Goal: Register for event/course: Sign up to attend an event or enroll in a course

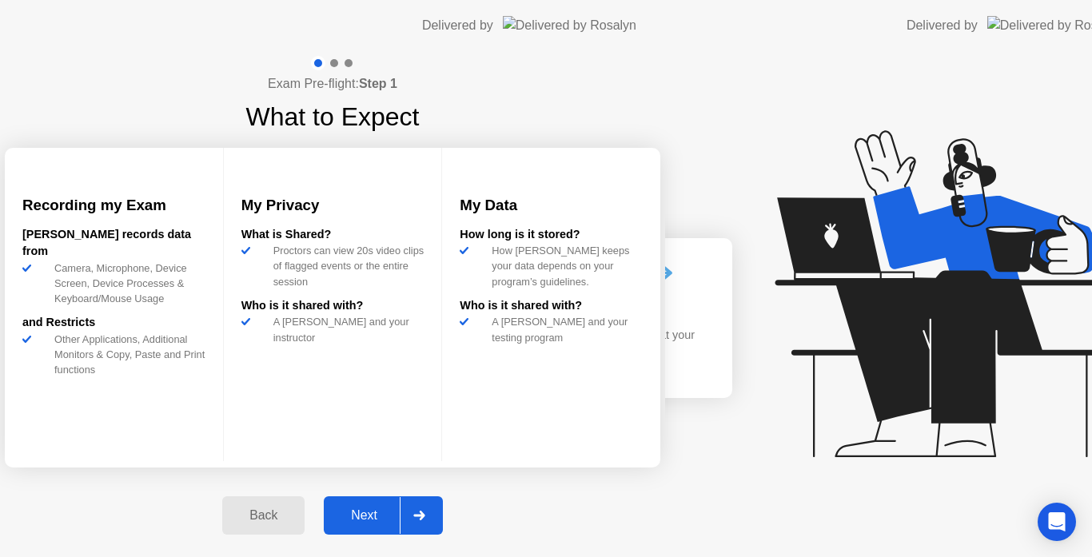
click at [134, 443] on div "Exam Pre-flight: Step 1 What to Expect Recording my Exam [PERSON_NAME] records …" at bounding box center [332, 304] width 665 height 506
click at [400, 517] on div "Next" at bounding box center [364, 516] width 71 height 14
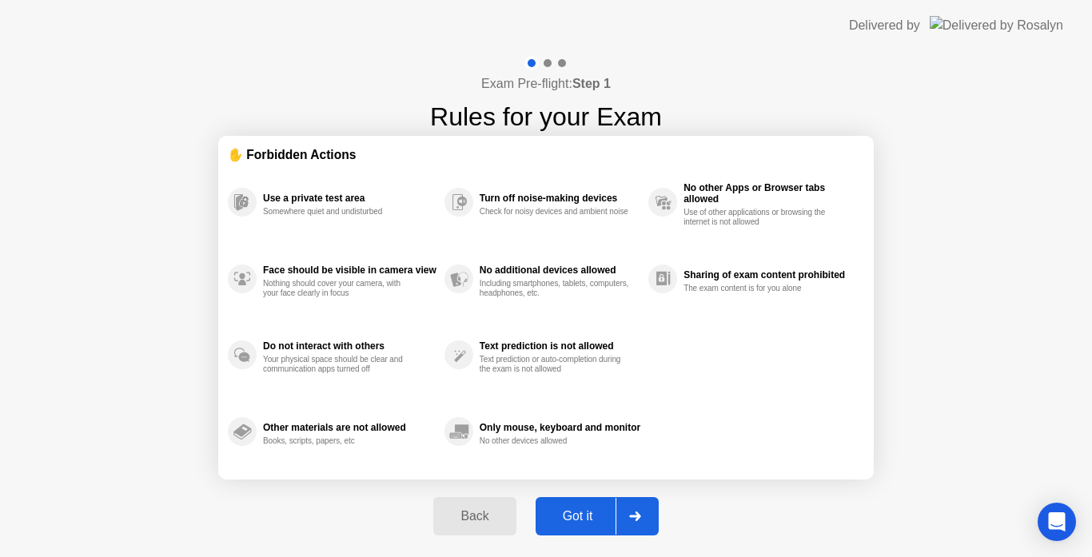
click at [576, 517] on div "Got it" at bounding box center [577, 516] width 75 height 14
select select "Available cameras"
select select "Available speakers"
select select "Available microphones"
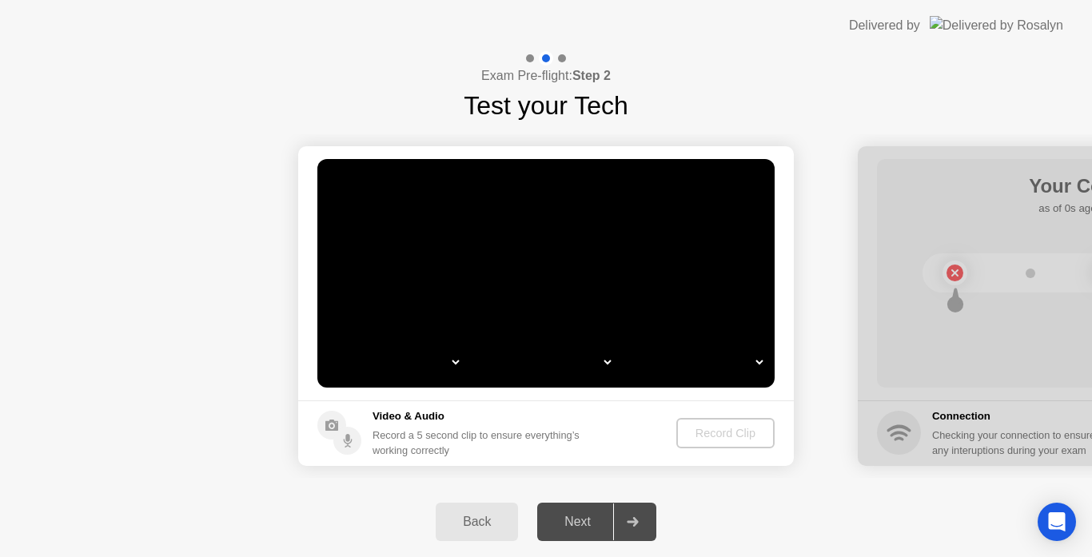
select select "*"
select select "**********"
select select "*******"
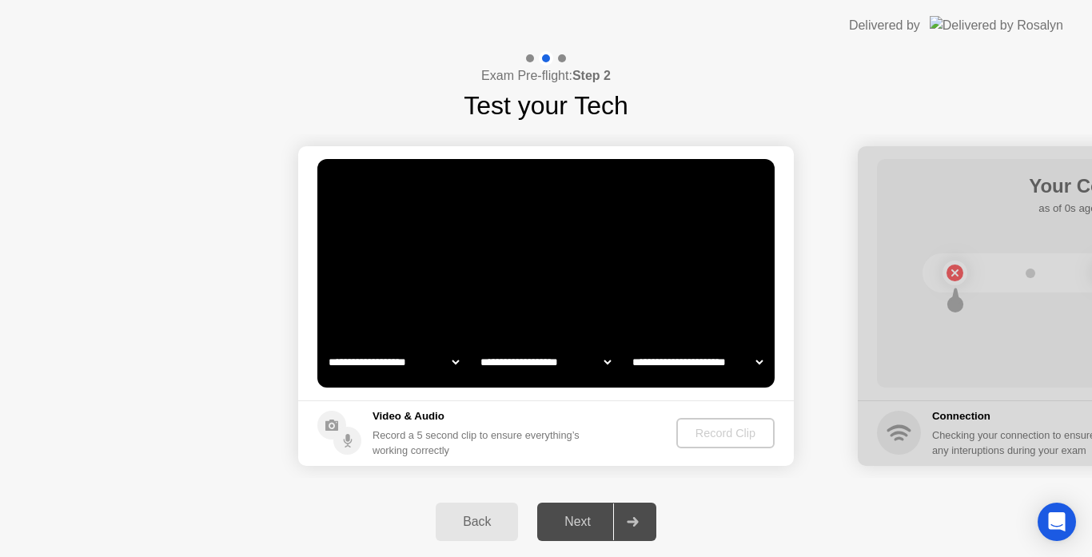
select select "*******"
click at [724, 429] on div "Record Clip" at bounding box center [726, 433] width 86 height 13
click at [487, 517] on div "Back" at bounding box center [477, 522] width 73 height 14
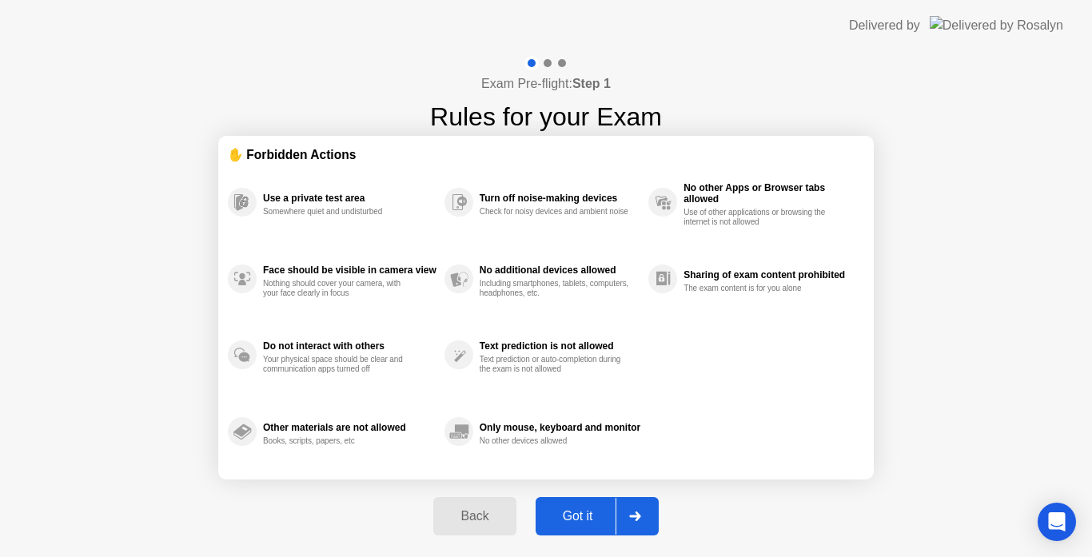
click at [581, 513] on div "Got it" at bounding box center [577, 516] width 75 height 14
select select "**********"
select select "*******"
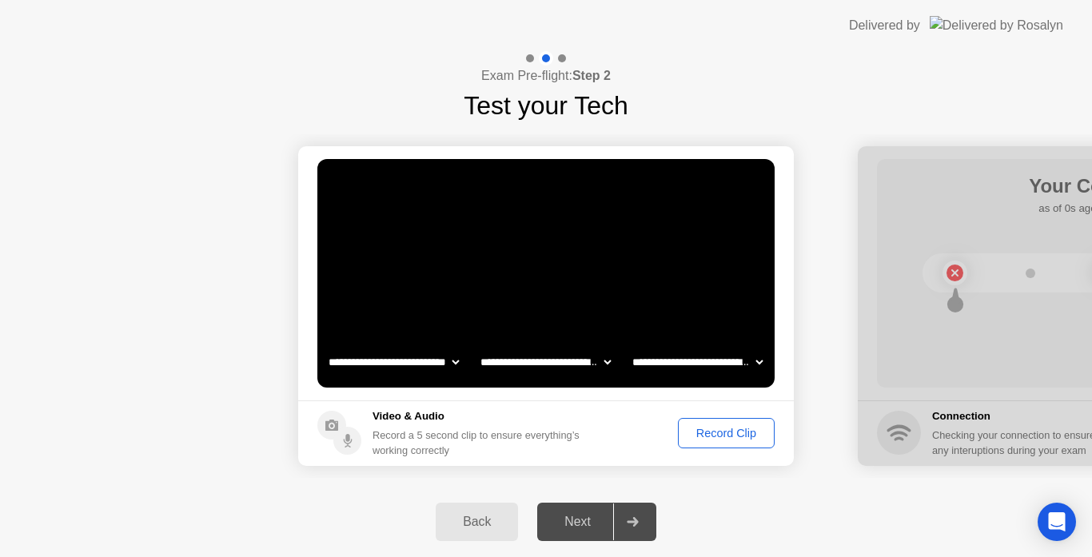
click at [728, 428] on div "Record Clip" at bounding box center [727, 433] width 86 height 13
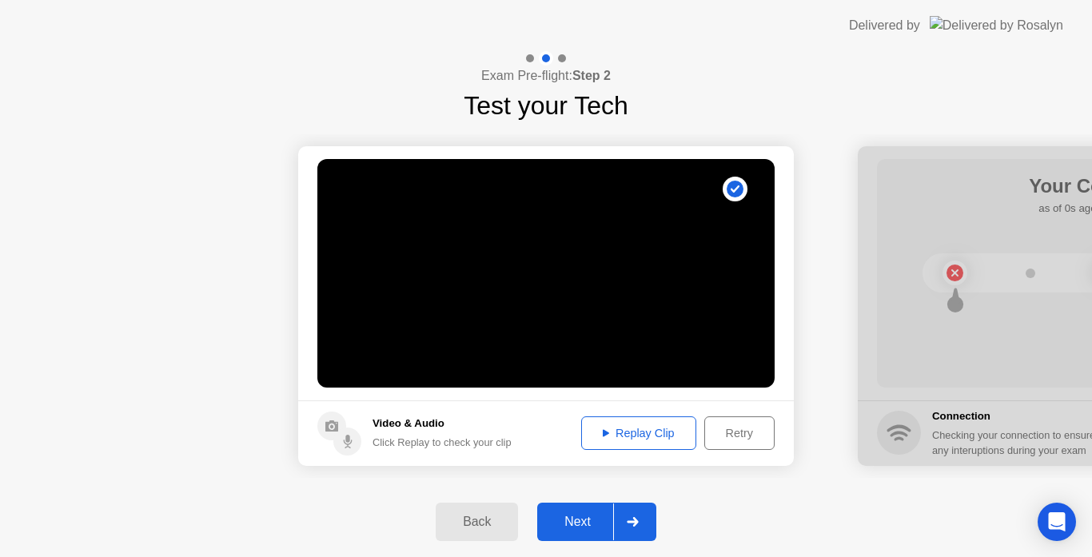
click at [571, 515] on div "Next" at bounding box center [577, 522] width 71 height 14
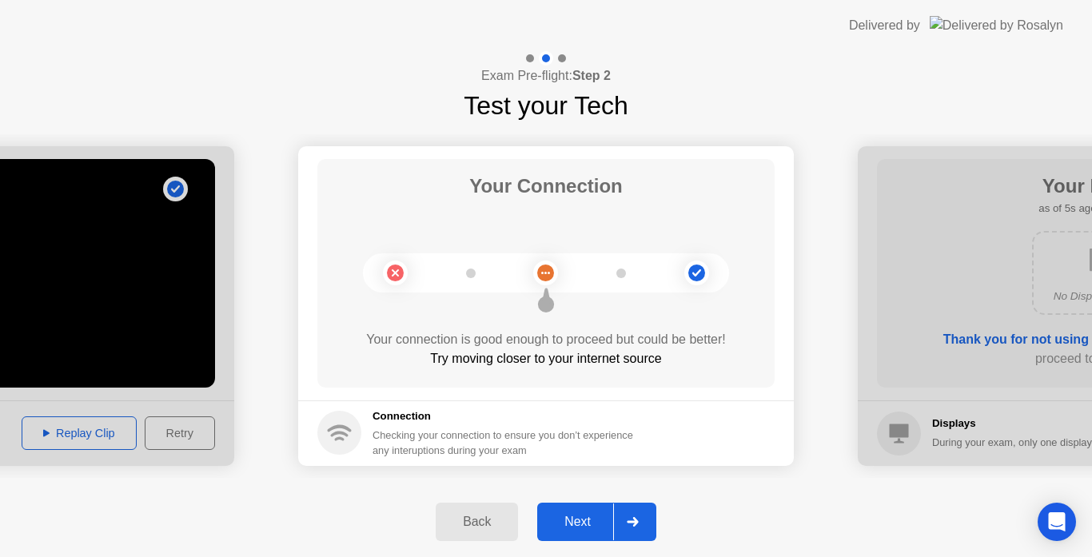
click at [571, 515] on div "Next" at bounding box center [577, 522] width 71 height 14
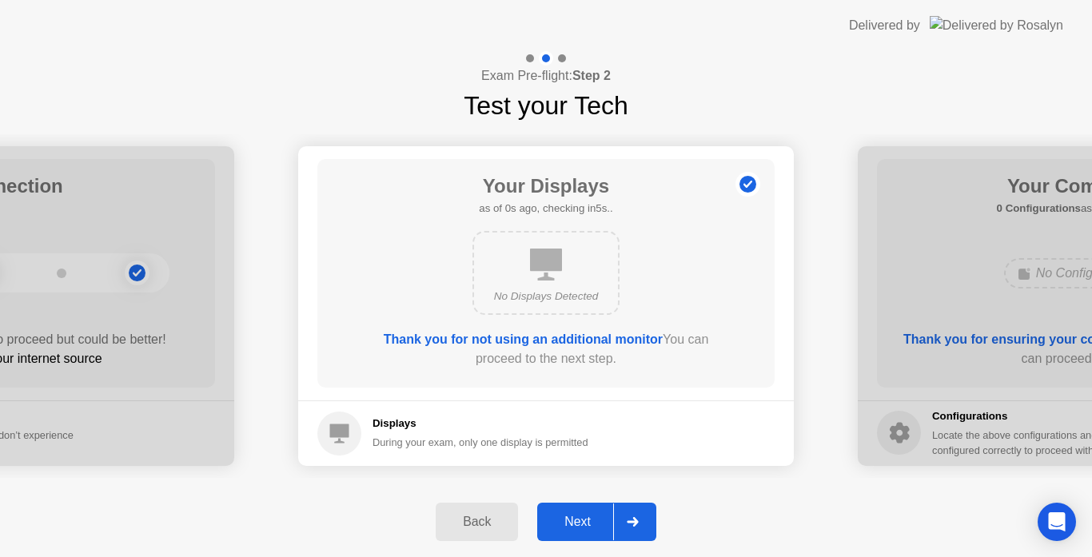
click at [571, 515] on div "Next" at bounding box center [577, 522] width 71 height 14
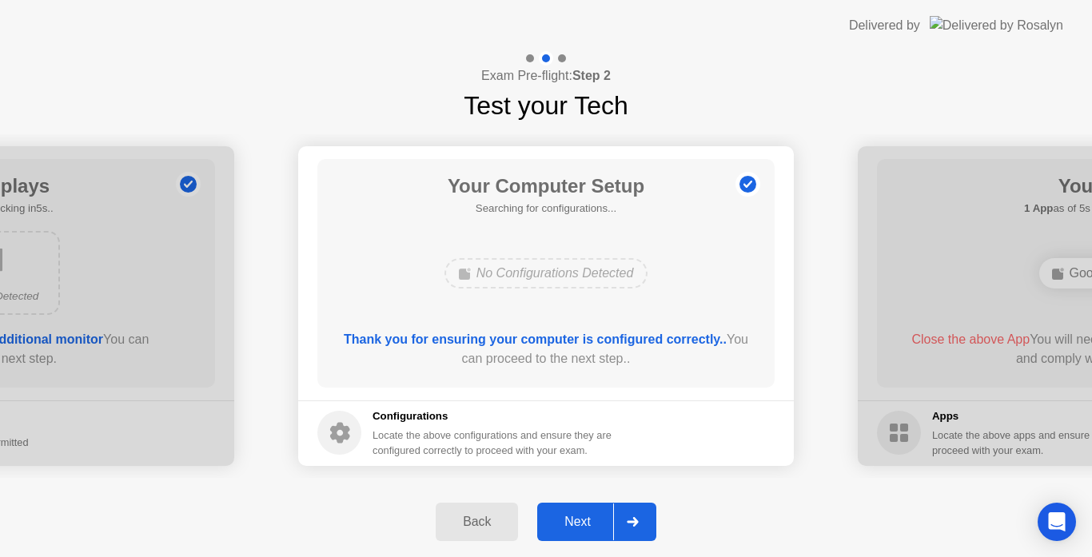
click at [571, 515] on div "Next" at bounding box center [577, 522] width 71 height 14
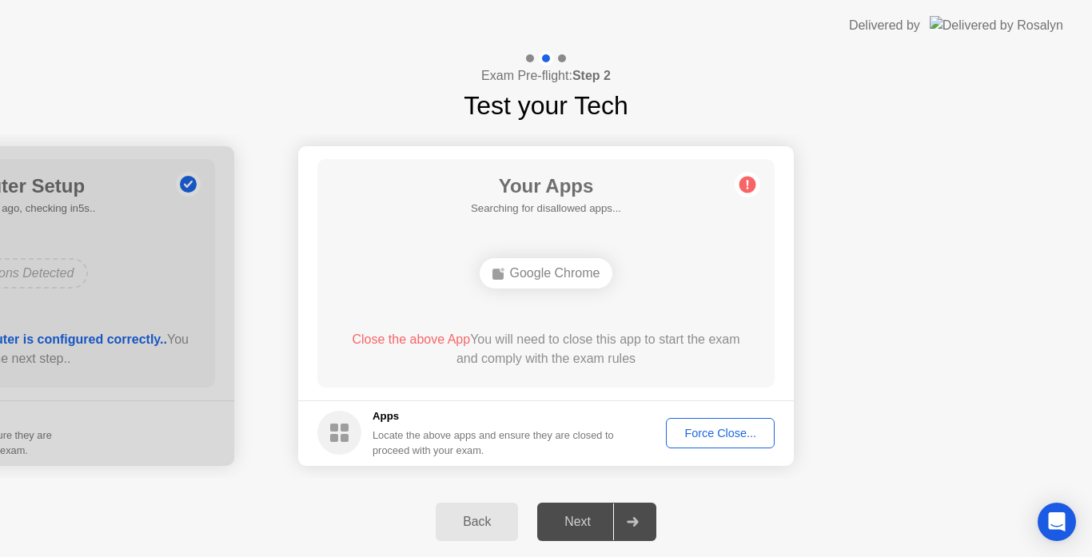
drag, startPoint x: 422, startPoint y: 340, endPoint x: 714, endPoint y: 426, distance: 304.3
click at [714, 426] on app-apps "Your Apps Searching for disallowed apps... Google Chrome Close the above App Yo…" at bounding box center [546, 306] width 496 height 320
click at [714, 427] on div "Force Close..." at bounding box center [721, 433] width 98 height 13
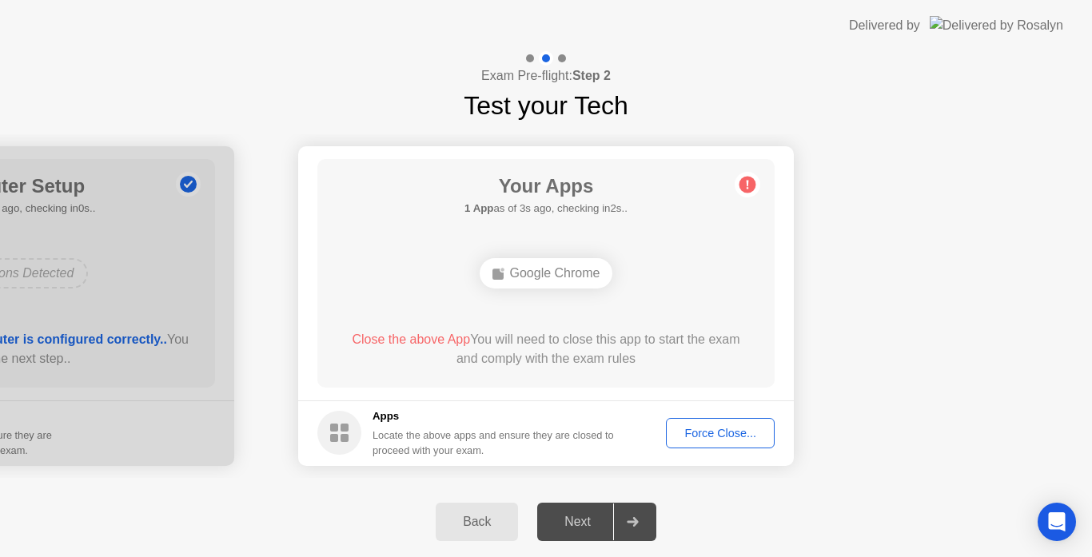
click at [711, 438] on div "Force Close..." at bounding box center [721, 433] width 98 height 13
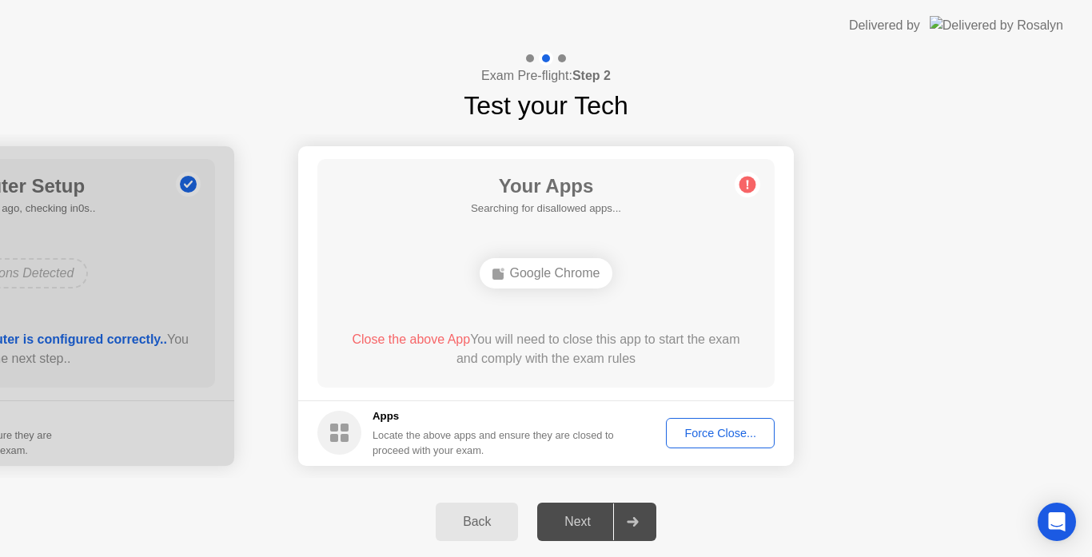
click at [721, 431] on div "Force Close..." at bounding box center [721, 433] width 98 height 13
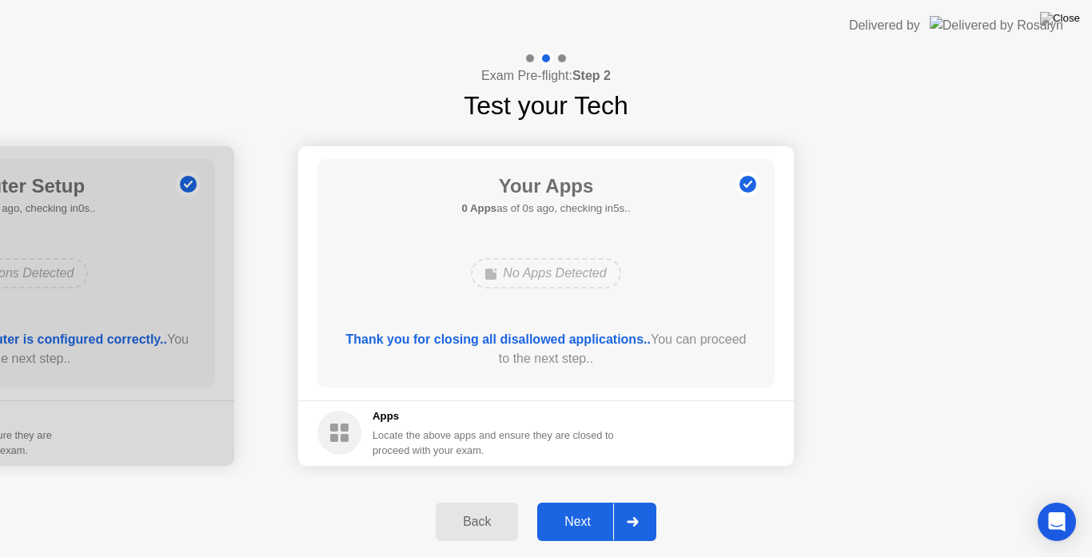
drag, startPoint x: 539, startPoint y: 324, endPoint x: 539, endPoint y: 342, distance: 18.4
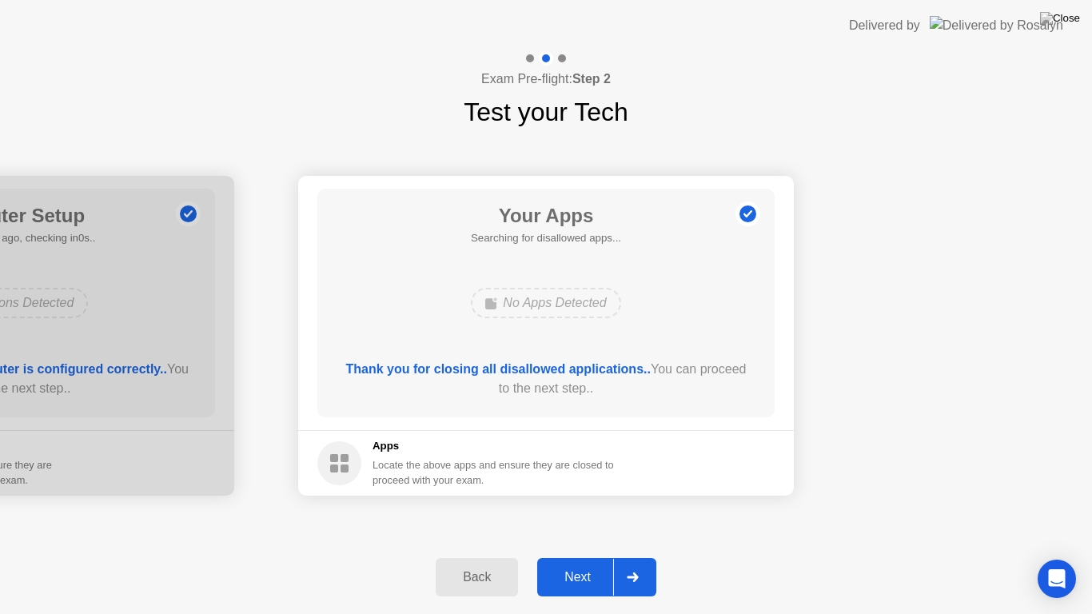
click at [580, 556] on div "Next" at bounding box center [577, 577] width 71 height 14
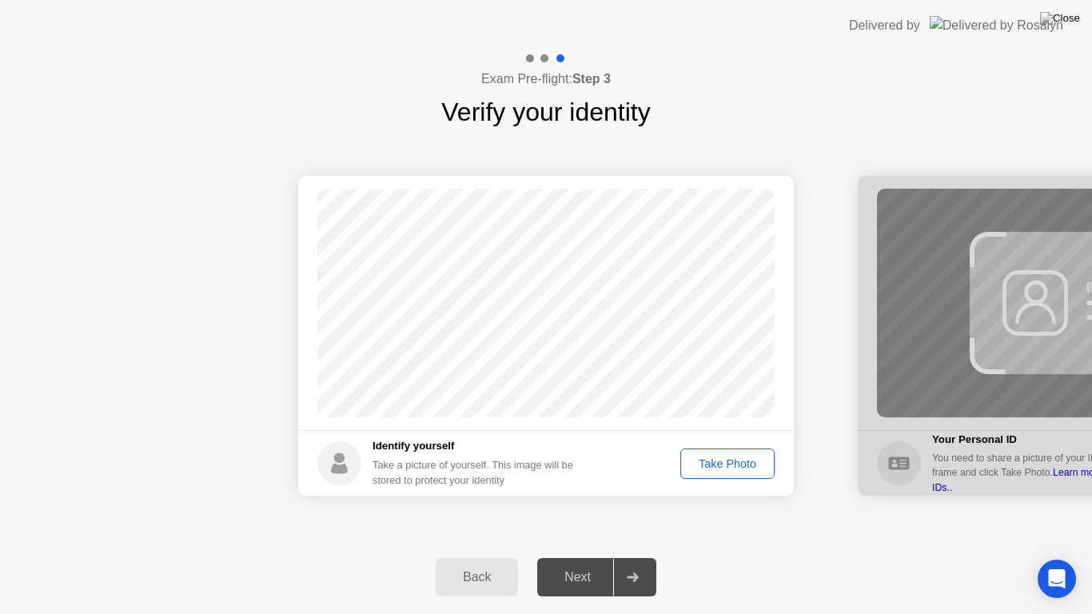
click at [728, 470] on div "Take Photo" at bounding box center [727, 463] width 83 height 13
click at [588, 556] on div "Next" at bounding box center [577, 577] width 71 height 14
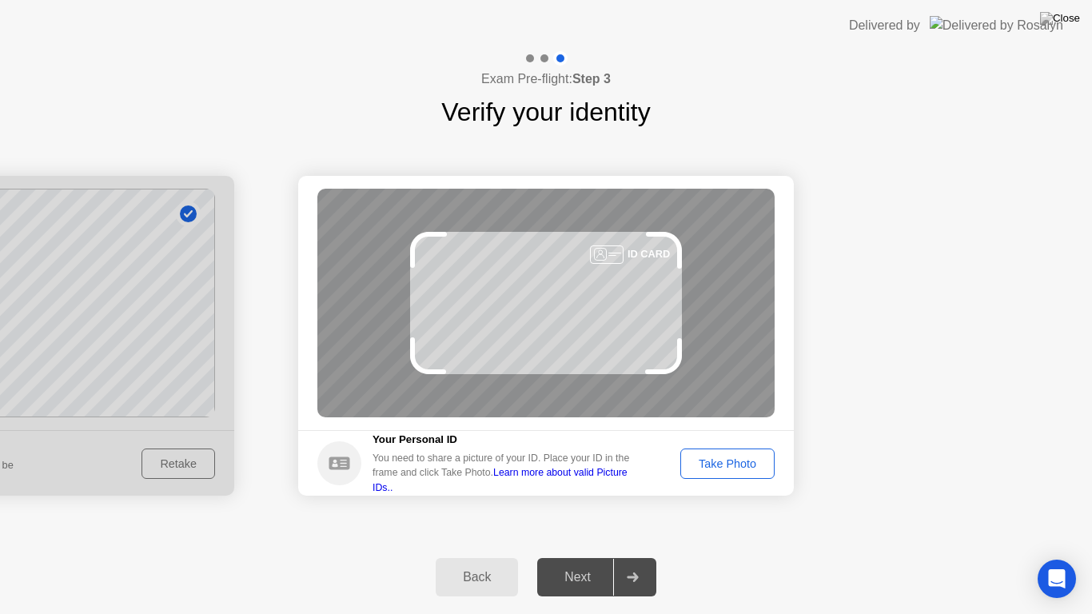
click at [716, 466] on div "Take Photo" at bounding box center [727, 463] width 83 height 13
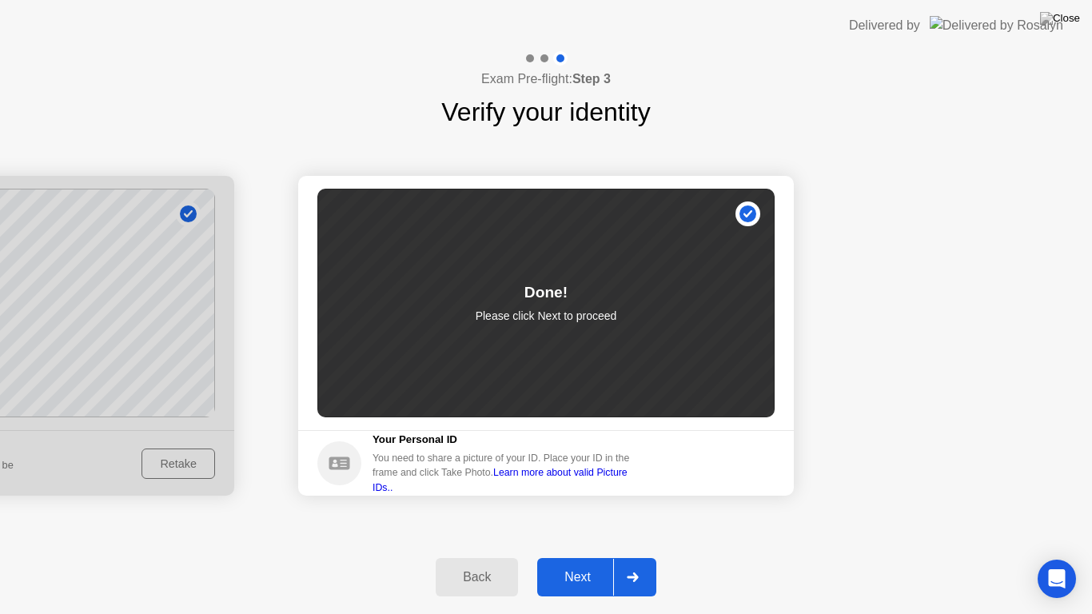
click at [583, 556] on div "Next" at bounding box center [577, 577] width 71 height 14
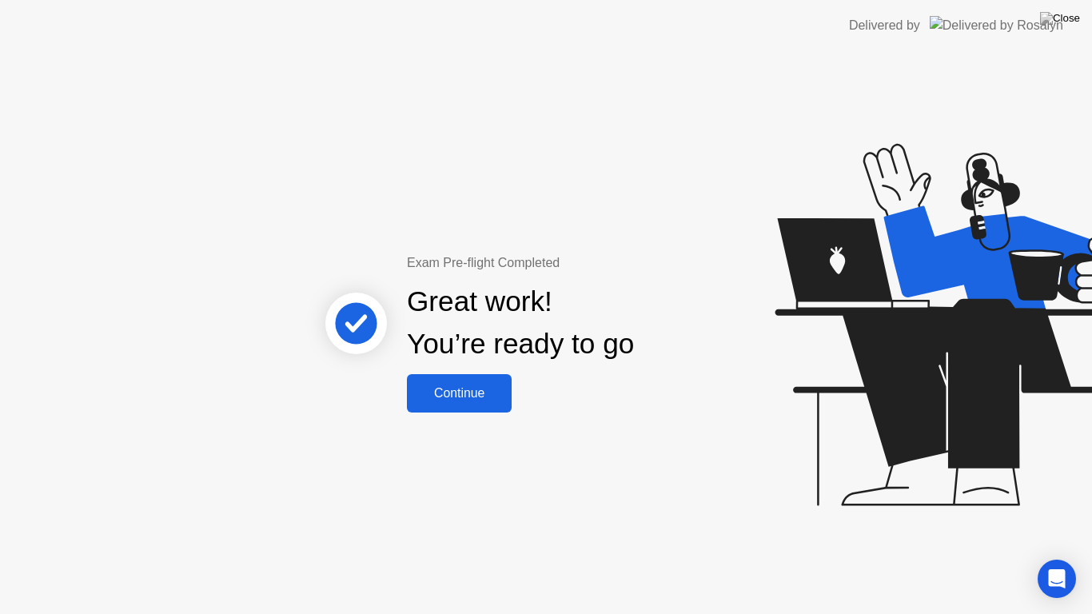
click at [461, 393] on div "Continue" at bounding box center [459, 393] width 95 height 14
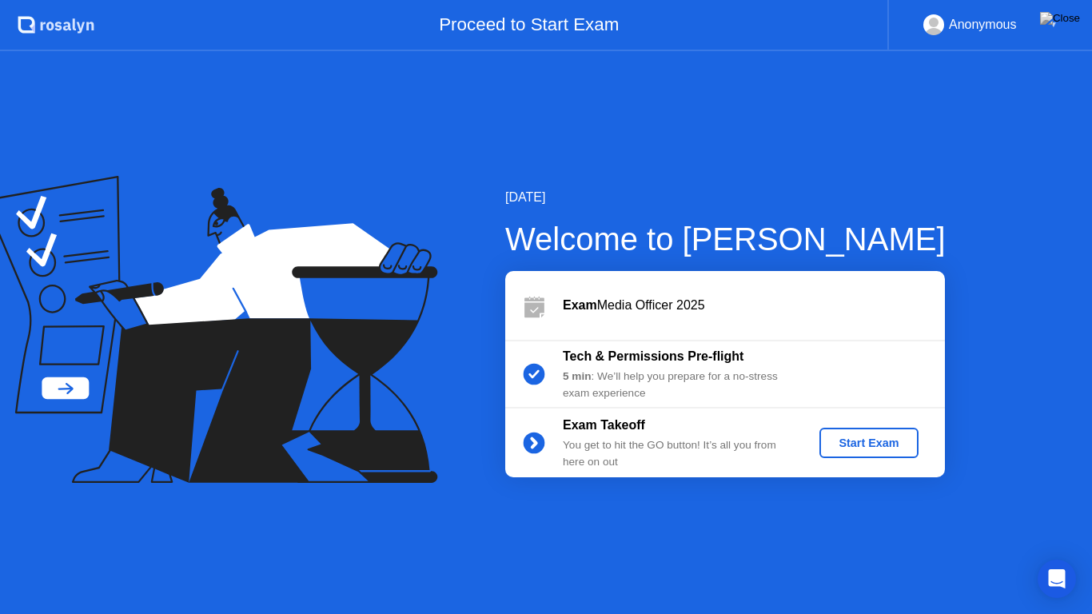
click at [864, 455] on button "Start Exam" at bounding box center [869, 443] width 98 height 30
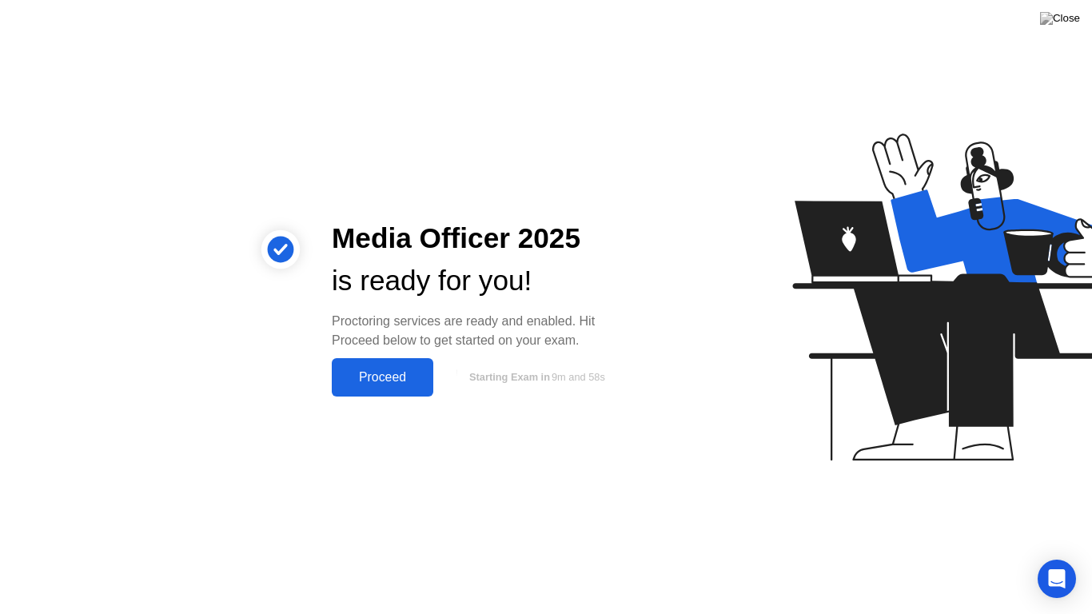
click at [365, 379] on div "Proceed" at bounding box center [383, 377] width 92 height 14
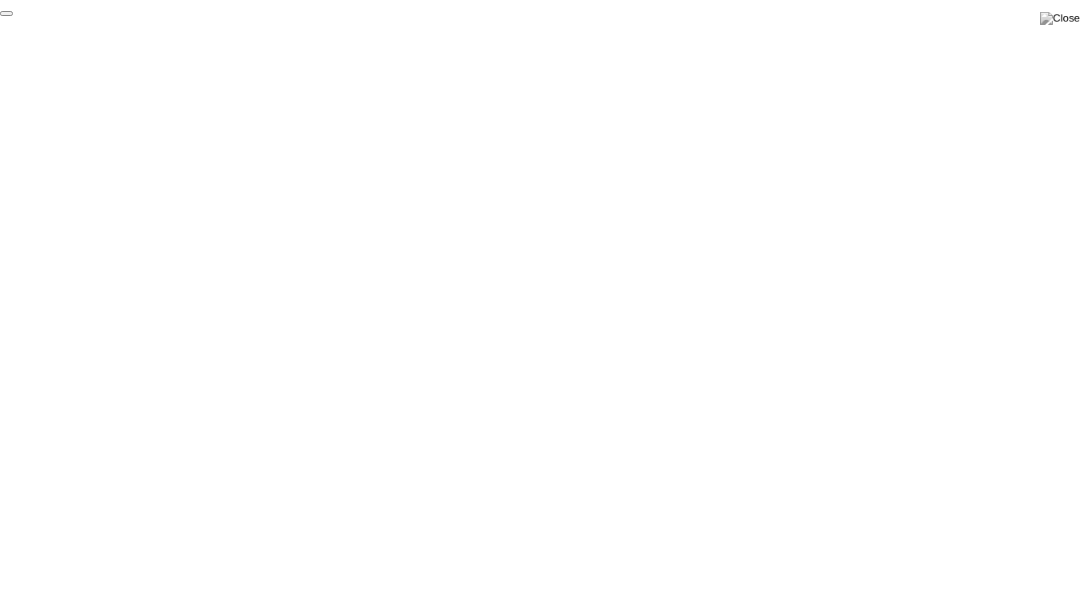
click div "End Proctoring Session"
